Goal: Navigation & Orientation: Find specific page/section

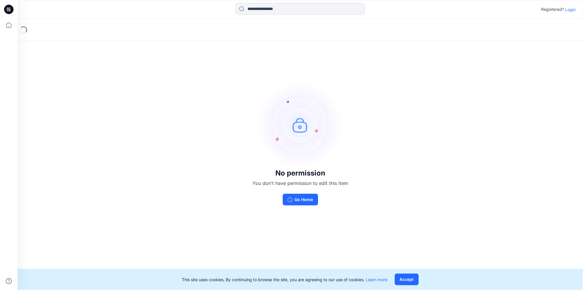
click at [570, 9] on p "Login" at bounding box center [571, 9] width 11 height 6
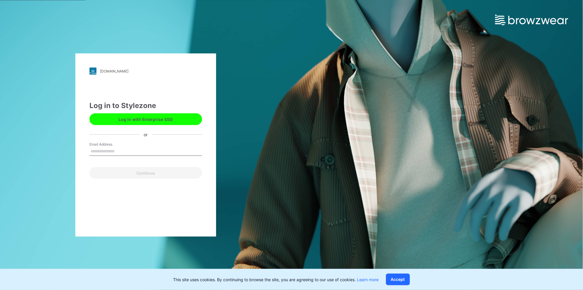
click at [128, 149] on input "Email Address" at bounding box center [146, 151] width 113 height 9
type input "**********"
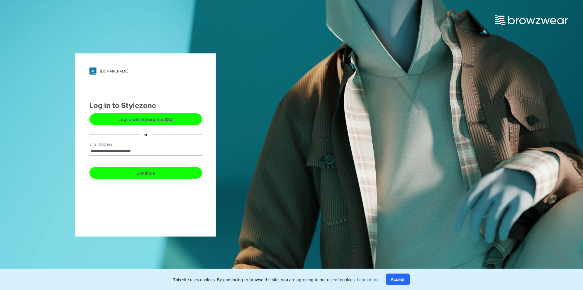
click at [143, 173] on button "Continue" at bounding box center [146, 173] width 113 height 12
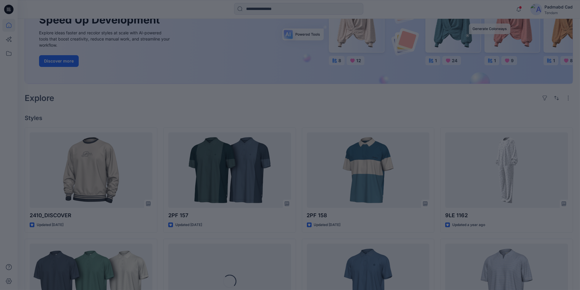
scroll to position [160, 0]
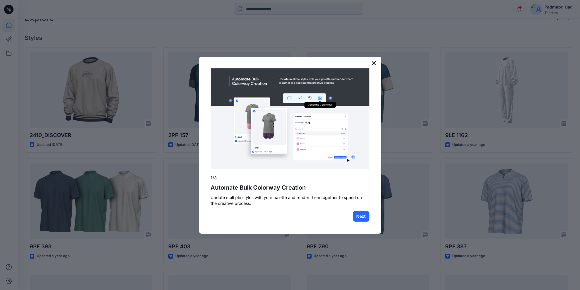
click at [374, 63] on button "×" at bounding box center [374, 62] width 6 height 9
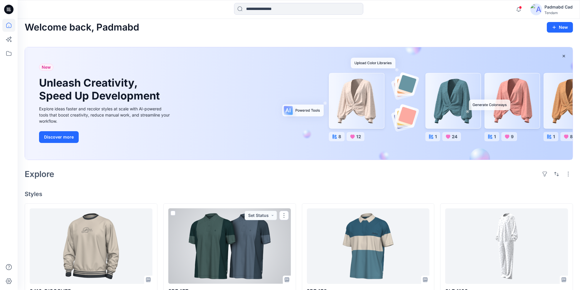
scroll to position [0, 0]
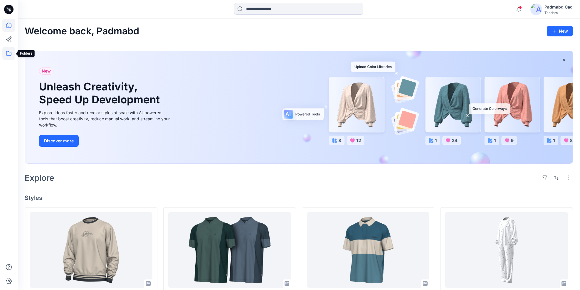
click at [6, 53] on icon at bounding box center [8, 53] width 5 height 5
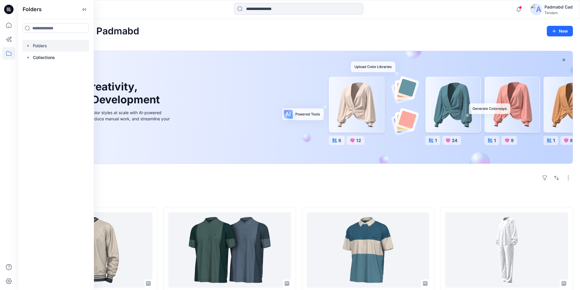
click at [38, 46] on div at bounding box center [55, 46] width 67 height 12
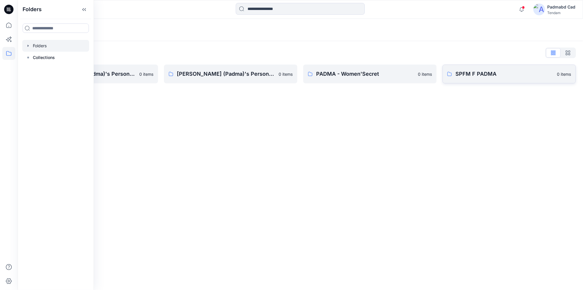
click at [467, 74] on p "SPFM F PADMA" at bounding box center [505, 74] width 98 height 8
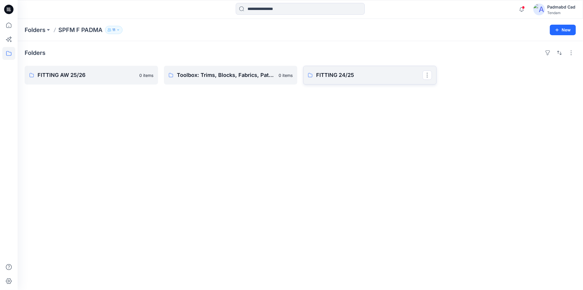
click at [331, 75] on p "FITTING 24/25" at bounding box center [369, 75] width 107 height 8
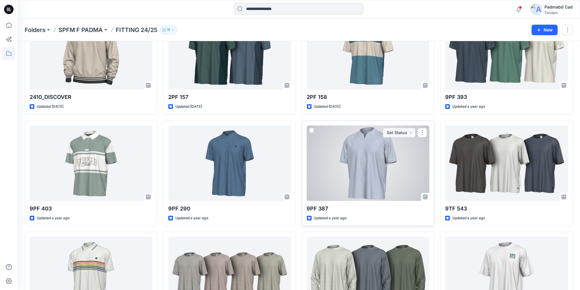
scroll to position [26, 0]
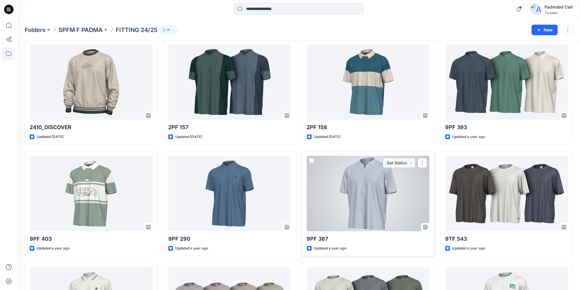
click at [366, 175] on div at bounding box center [368, 193] width 123 height 75
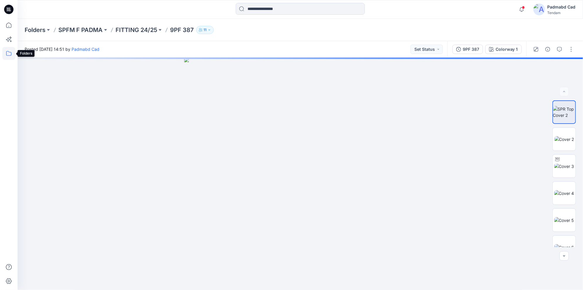
click at [8, 55] on icon at bounding box center [8, 53] width 13 height 13
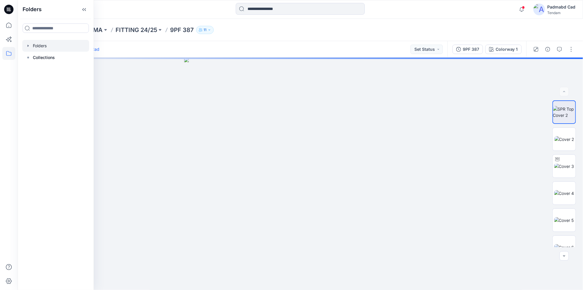
click at [41, 45] on div at bounding box center [55, 46] width 67 height 12
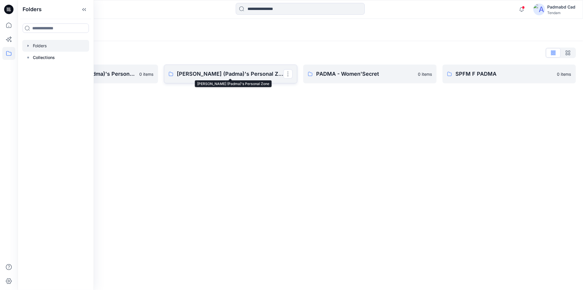
click at [223, 78] on p "Mr Mahbubur (Padma)'s Personal Zone" at bounding box center [230, 74] width 107 height 8
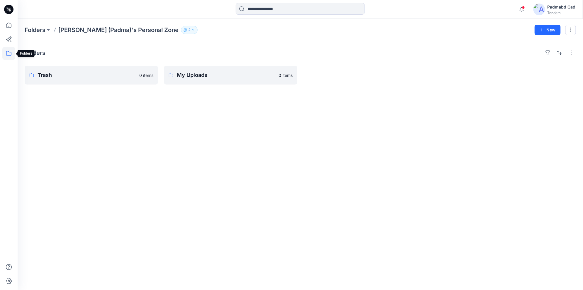
click at [7, 55] on icon at bounding box center [8, 53] width 13 height 13
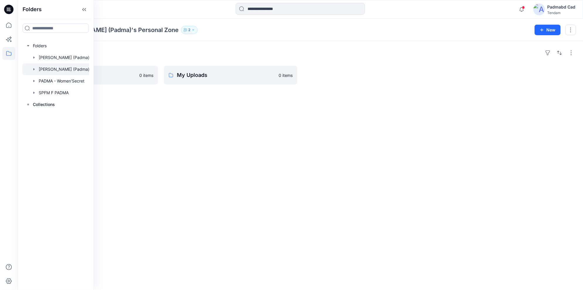
click at [62, 70] on div at bounding box center [63, 69] width 82 height 12
click at [62, 58] on div at bounding box center [63, 58] width 82 height 12
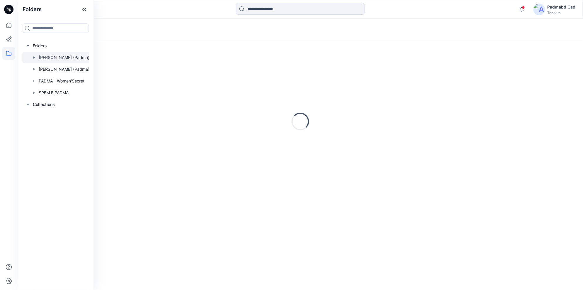
click at [62, 58] on div at bounding box center [63, 58] width 82 height 12
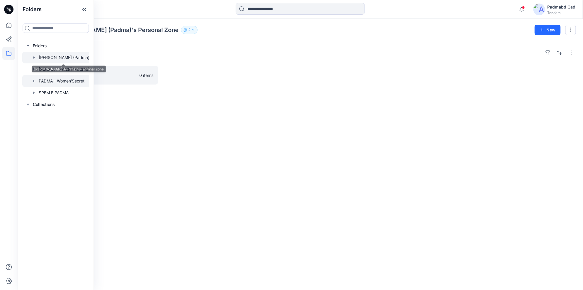
drag, startPoint x: 62, startPoint y: 58, endPoint x: 60, endPoint y: 80, distance: 22.1
click at [60, 80] on div at bounding box center [63, 81] width 82 height 12
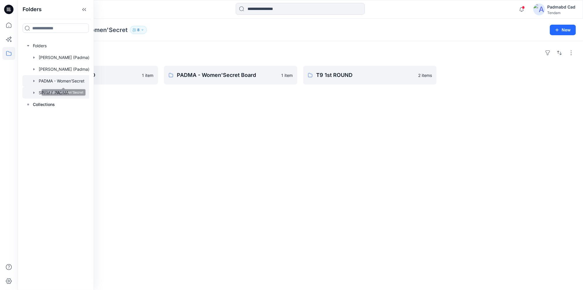
drag, startPoint x: 60, startPoint y: 80, endPoint x: 34, endPoint y: 92, distance: 28.4
click at [34, 92] on icon "button" at bounding box center [33, 93] width 1 height 2
click at [224, 77] on p "PADMA - Women'Secret Board" at bounding box center [230, 75] width 107 height 8
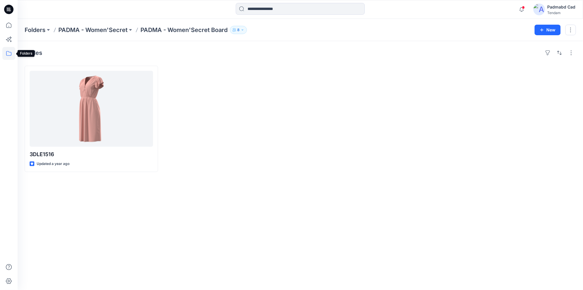
click at [9, 53] on icon at bounding box center [8, 53] width 13 height 13
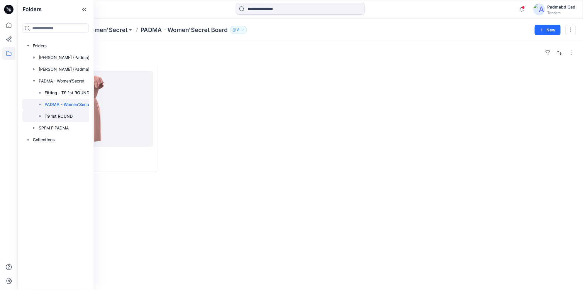
click at [61, 117] on p "T9 1st ROUND" at bounding box center [59, 116] width 28 height 7
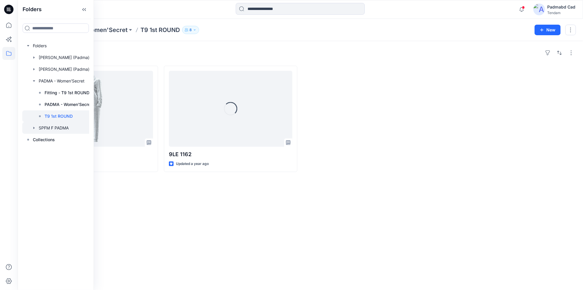
click at [54, 129] on div at bounding box center [65, 128] width 86 height 12
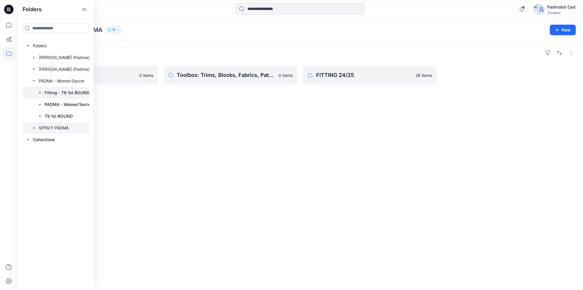
click at [53, 94] on p "Fitting - T9 1st ROUND" at bounding box center [67, 92] width 45 height 7
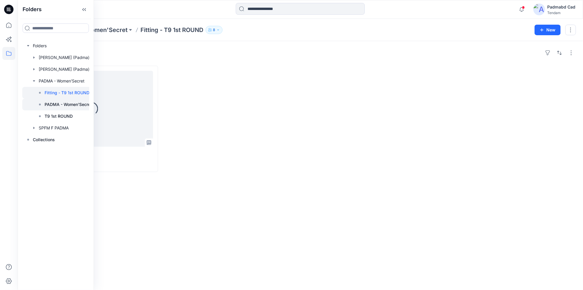
click at [58, 106] on p "PADMA - Women'Secret Board" at bounding box center [75, 104] width 60 height 7
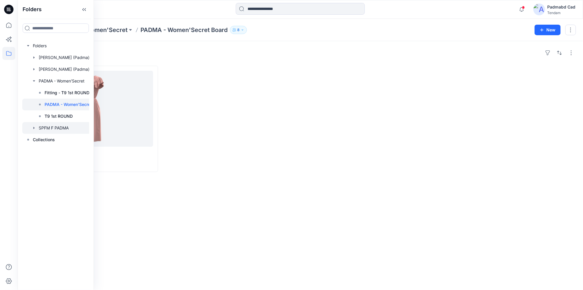
click at [53, 128] on div at bounding box center [65, 128] width 86 height 12
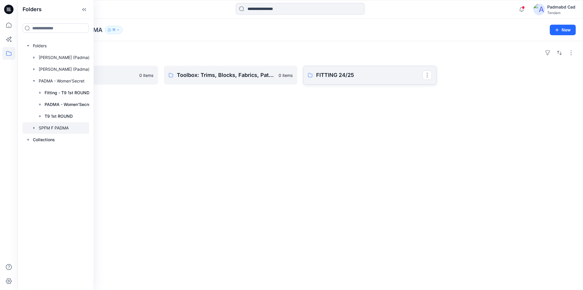
click at [330, 76] on p "FITTING 24/25" at bounding box center [369, 75] width 107 height 8
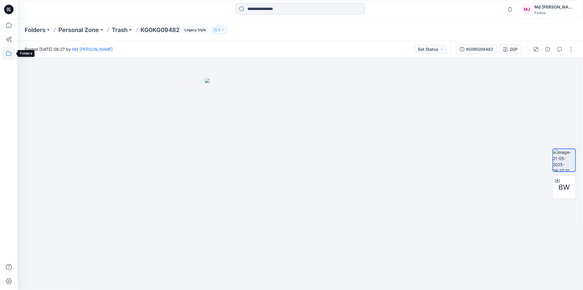
click at [8, 53] on icon at bounding box center [8, 53] width 13 height 13
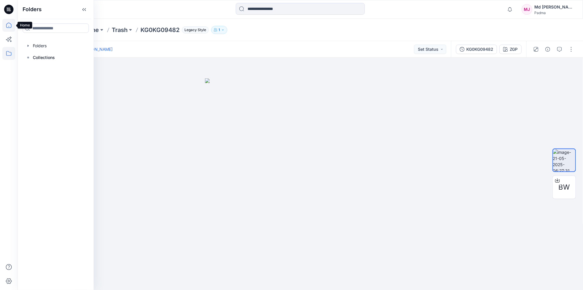
click at [8, 25] on icon at bounding box center [8, 25] width 13 height 13
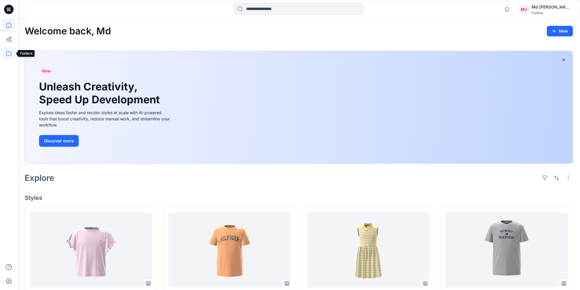
click at [9, 52] on icon at bounding box center [8, 53] width 13 height 13
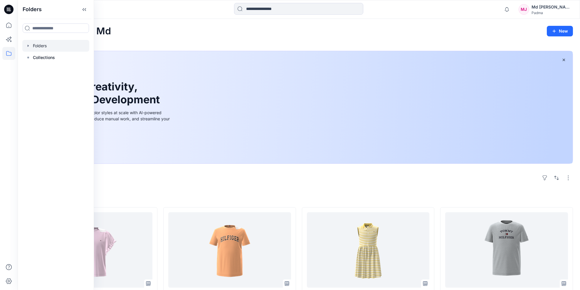
click at [43, 45] on div at bounding box center [55, 46] width 67 height 12
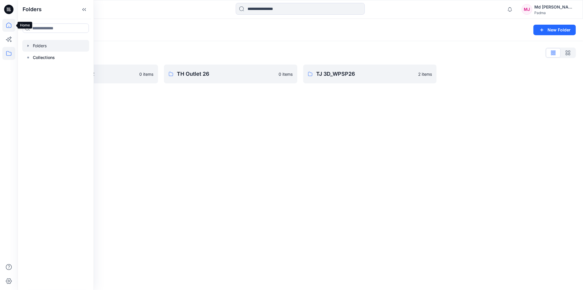
click at [8, 25] on icon at bounding box center [8, 25] width 13 height 13
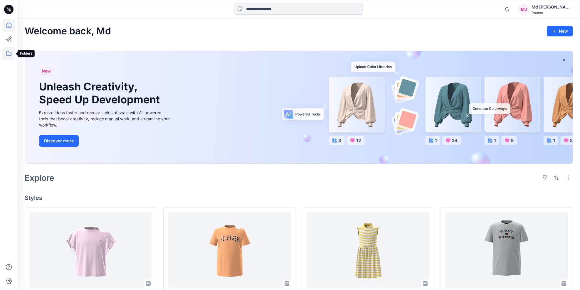
click at [8, 54] on icon at bounding box center [8, 53] width 13 height 13
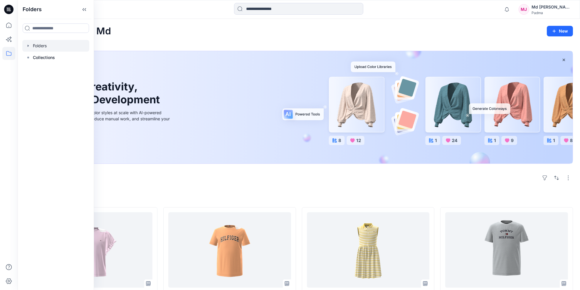
click at [29, 45] on icon "button" at bounding box center [28, 45] width 5 height 5
click at [52, 68] on div at bounding box center [55, 69] width 67 height 12
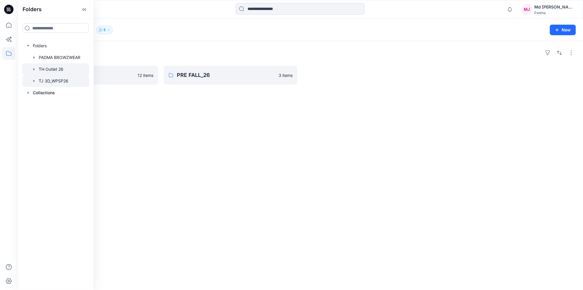
click at [41, 79] on div at bounding box center [55, 81] width 67 height 12
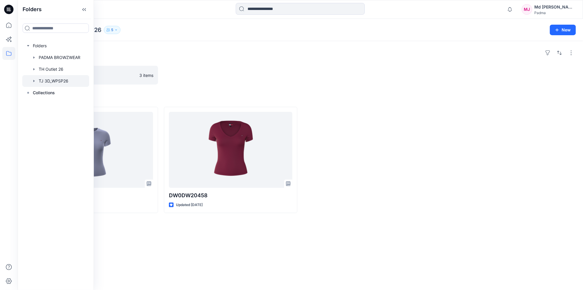
click at [115, 31] on icon "button" at bounding box center [116, 30] width 4 height 4
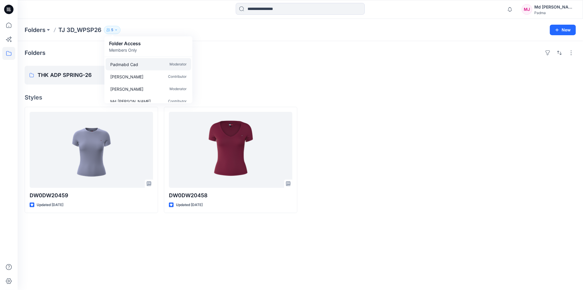
click at [136, 64] on p "Padmabd Cad" at bounding box center [124, 64] width 28 height 6
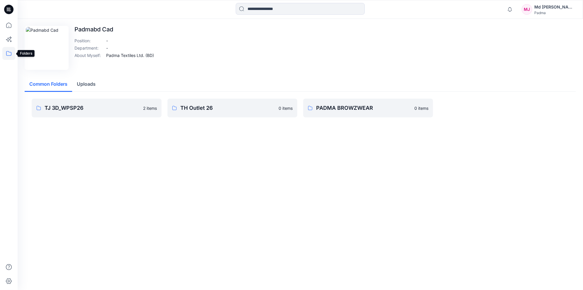
click at [8, 53] on icon at bounding box center [8, 53] width 13 height 13
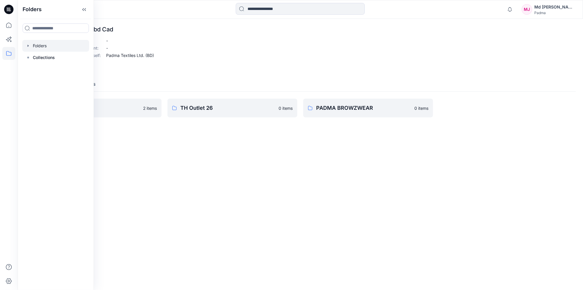
click at [38, 46] on div at bounding box center [55, 46] width 67 height 12
